Goal: Task Accomplishment & Management: Manage account settings

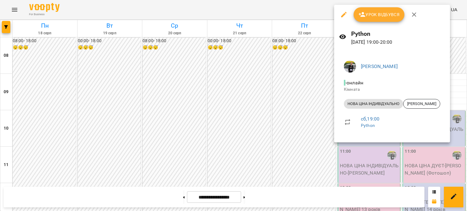
scroll to position [369, 0]
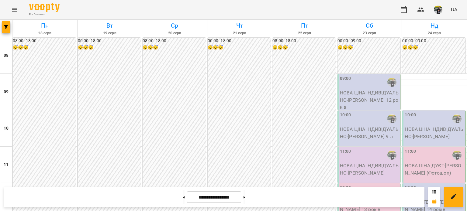
scroll to position [374, 0]
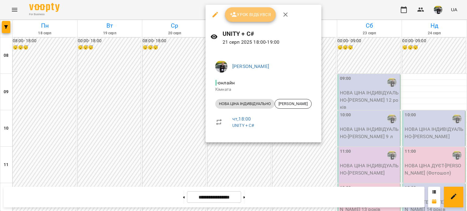
click at [245, 10] on button "Урок відбувся" at bounding box center [250, 14] width 51 height 15
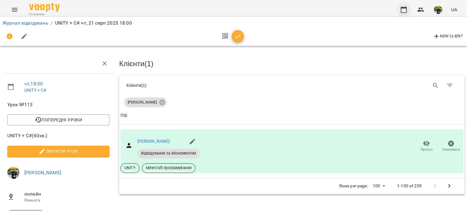
click at [400, 5] on button "button" at bounding box center [403, 9] width 15 height 15
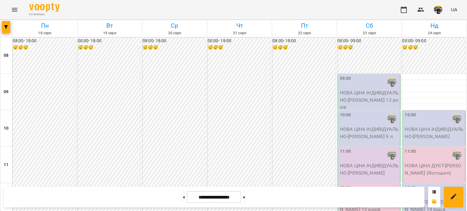
scroll to position [360, 0]
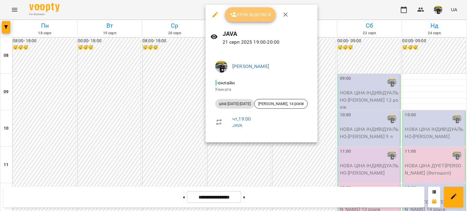
click at [242, 16] on span "Урок відбувся" at bounding box center [250, 14] width 41 height 7
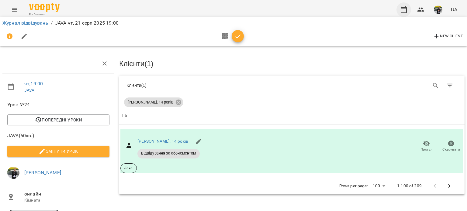
click at [402, 8] on icon "button" at bounding box center [403, 9] width 6 height 7
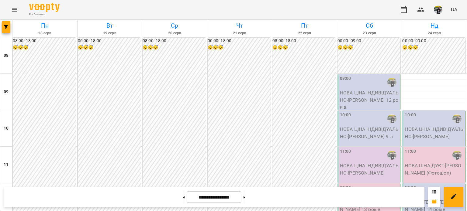
scroll to position [392, 0]
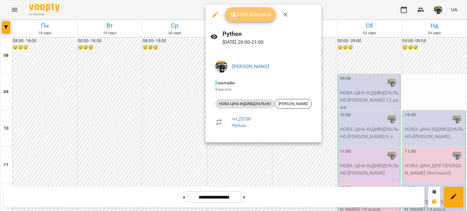
click at [255, 8] on button "Урок відбувся" at bounding box center [250, 14] width 51 height 15
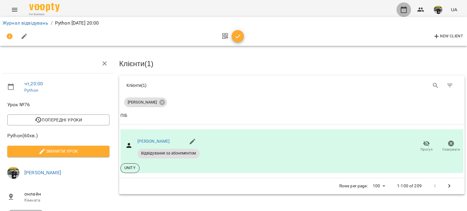
click at [397, 12] on button "button" at bounding box center [403, 9] width 15 height 15
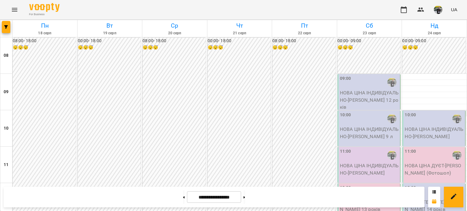
scroll to position [363, 0]
